Goal: Information Seeking & Learning: Find specific page/section

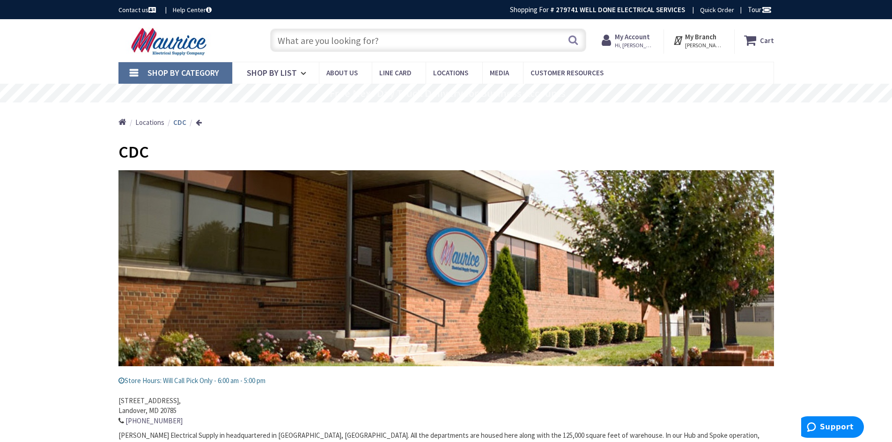
click at [382, 45] on input "text" at bounding box center [428, 40] width 316 height 23
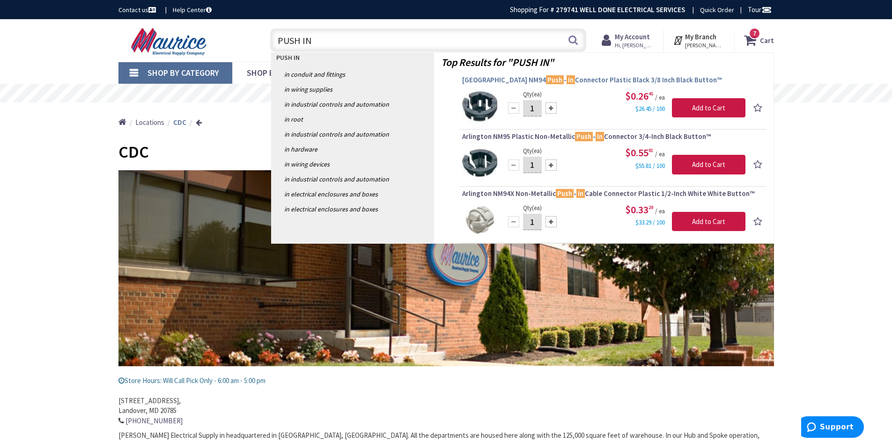
type input "PUSH IN"
click at [568, 79] on span "Arlington NM94 Push - In Connector Plastic Black 3/8 Inch Black Button™" at bounding box center [613, 79] width 302 height 9
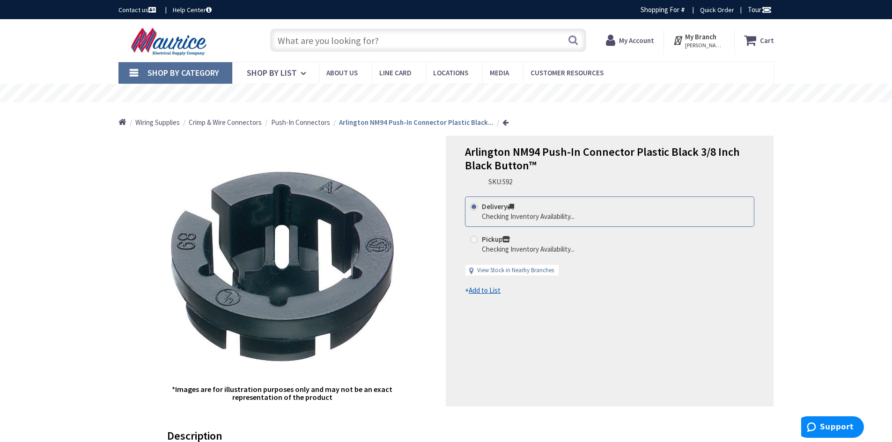
click at [309, 42] on input "text" at bounding box center [428, 40] width 316 height 23
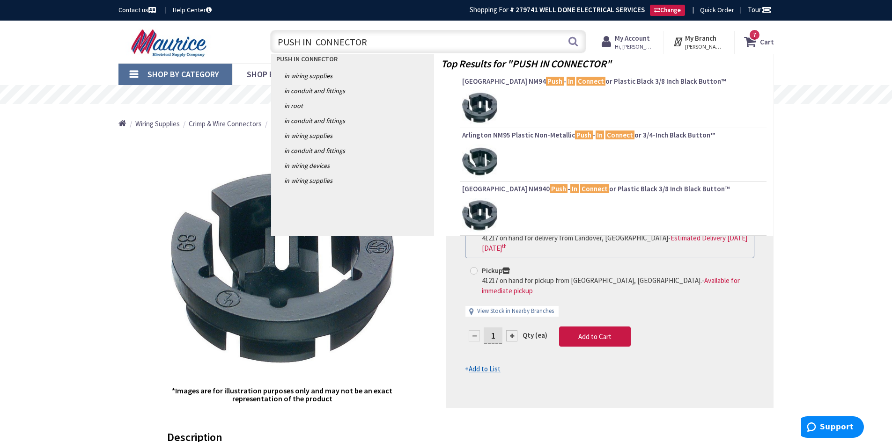
type input "PUSH IN CONNECTORS"
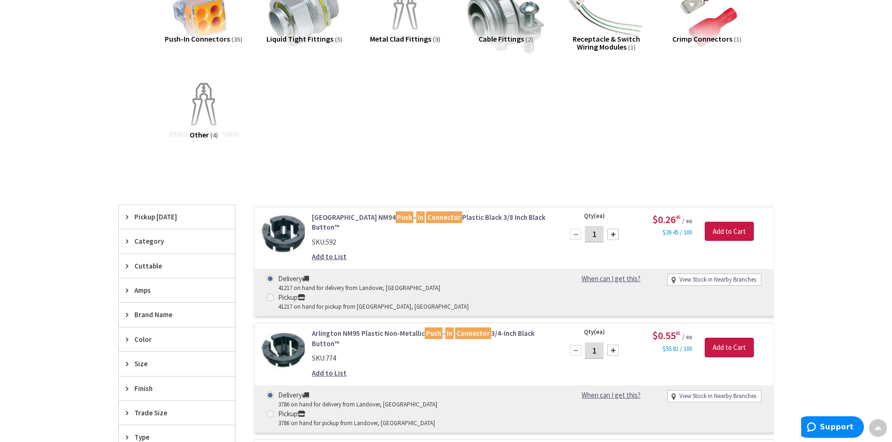
scroll to position [189, 0]
